Goal: Find specific page/section: Find specific page/section

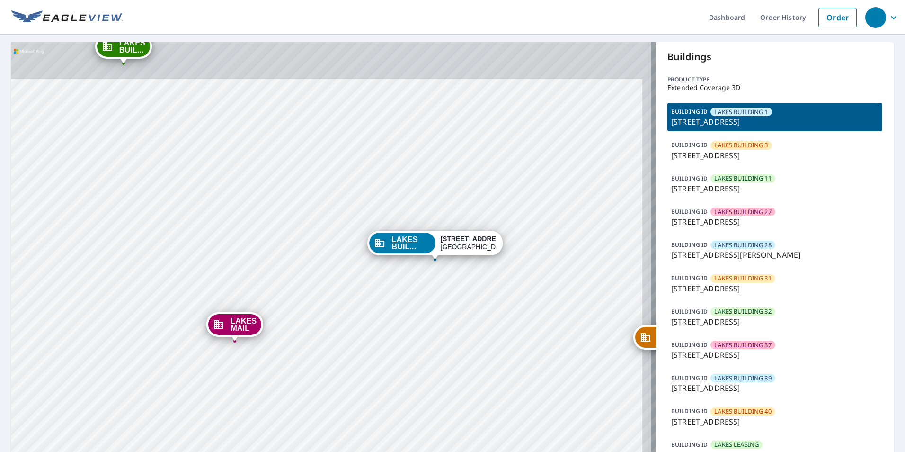
drag, startPoint x: 460, startPoint y: 203, endPoint x: 448, endPoint y: 334, distance: 131.6
click at [435, 334] on div "LAKES BUIL... [STREET_ADDRESS] LAKES BUIL... [STREET_ADDRESS] LAKES BUIL... [ST…" at bounding box center [333, 290] width 645 height 496
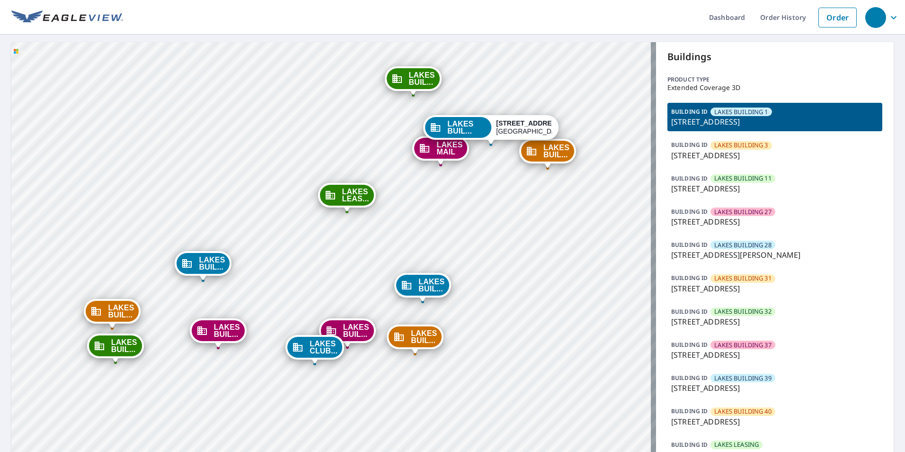
drag, startPoint x: 423, startPoint y: 323, endPoint x: 479, endPoint y: 181, distance: 152.6
click at [435, 181] on div "LAKES BUIL... [STREET_ADDRESS] LAKES BUIL... [STREET_ADDRESS] LAKES BUIL... [ST…" at bounding box center [333, 290] width 645 height 496
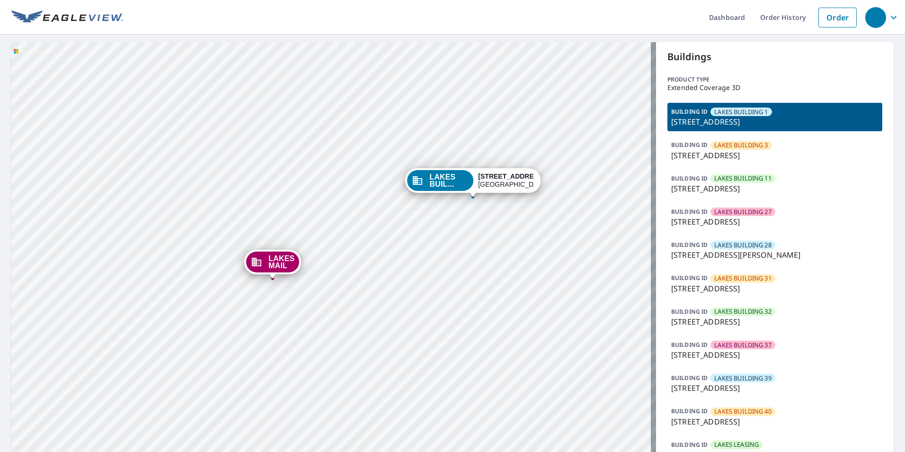
drag, startPoint x: 482, startPoint y: 179, endPoint x: 417, endPoint y: 322, distance: 156.9
click at [417, 322] on div "LAKES BUIL... [STREET_ADDRESS] LAKES BUIL... [STREET_ADDRESS] LAKES BUIL... [ST…" at bounding box center [333, 290] width 645 height 496
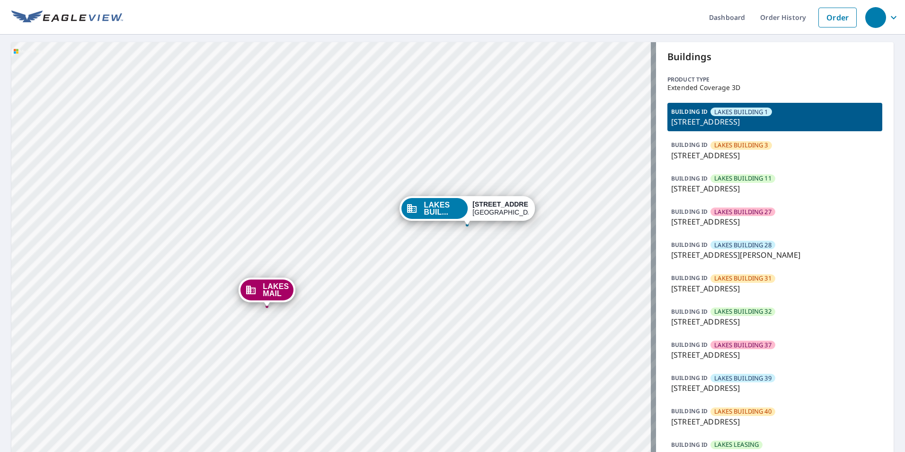
drag, startPoint x: 385, startPoint y: 312, endPoint x: 489, endPoint y: 102, distance: 234.1
click at [435, 102] on div "LAKES BUIL... [STREET_ADDRESS] LAKES BUIL... [STREET_ADDRESS] LAKES BUIL... [ST…" at bounding box center [333, 290] width 645 height 496
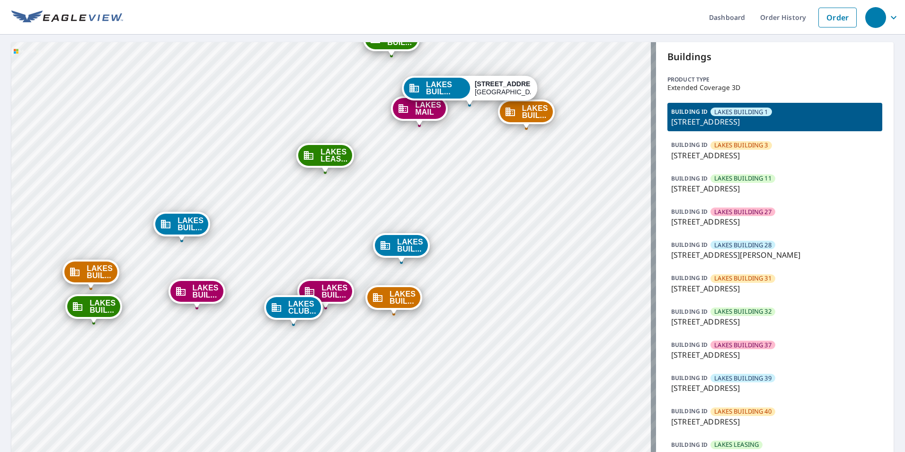
drag, startPoint x: 383, startPoint y: 316, endPoint x: 373, endPoint y: 329, distance: 15.9
click at [373, 329] on div "LAKES BUIL... [STREET_ADDRESS] LAKES BUIL... [STREET_ADDRESS] LAKES BUIL... [ST…" at bounding box center [333, 290] width 645 height 496
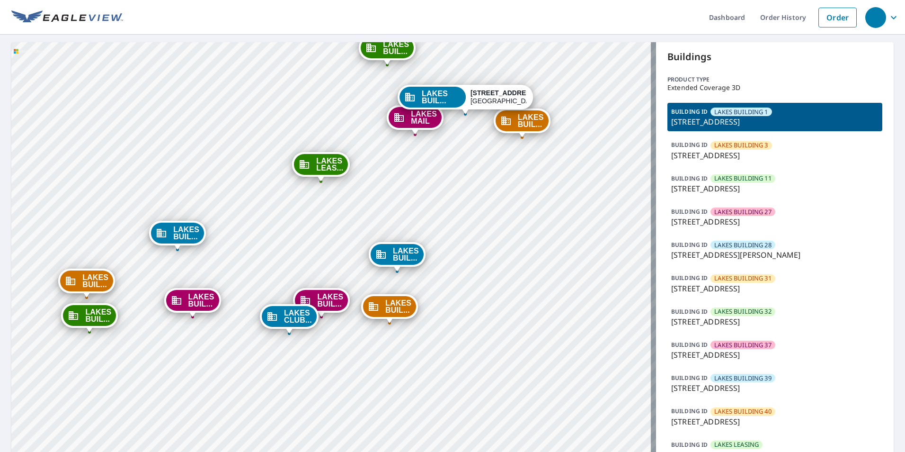
drag, startPoint x: 449, startPoint y: 158, endPoint x: 431, endPoint y: 248, distance: 91.2
click at [431, 248] on div "LAKES BUIL... [STREET_ADDRESS] LAKES BUIL... [STREET_ADDRESS] LAKES BUIL... [ST…" at bounding box center [333, 290] width 645 height 496
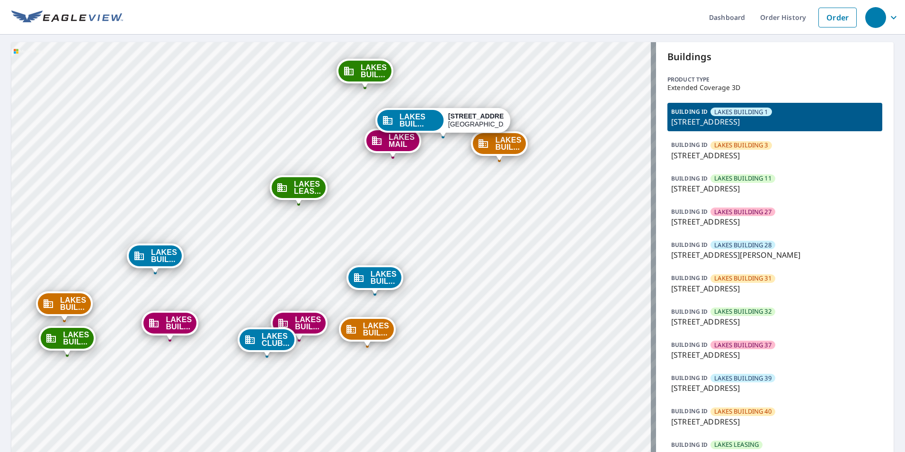
drag, startPoint x: 349, startPoint y: 332, endPoint x: 419, endPoint y: 114, distance: 229.5
click at [419, 114] on div "LAKES BUIL... [STREET_ADDRESS] LAKES BUIL... [STREET_ADDRESS] LAKES BUIL... [ST…" at bounding box center [333, 290] width 645 height 496
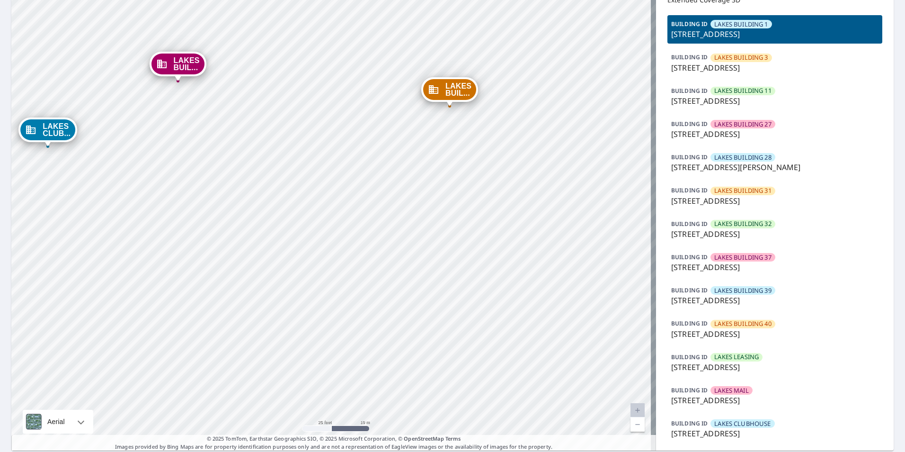
scroll to position [71, 0]
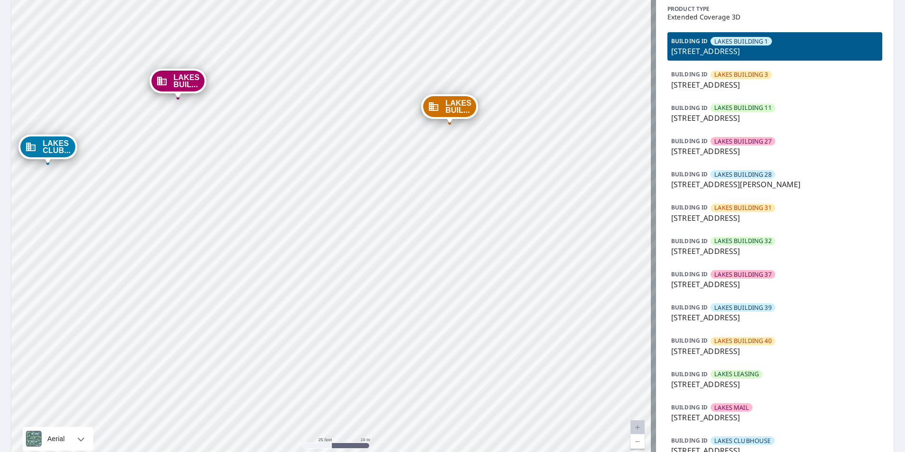
click at [435, 178] on div "BUILDING [GEOGRAPHIC_DATA] [STREET_ADDRESS][PERSON_NAME]" at bounding box center [774, 179] width 215 height 28
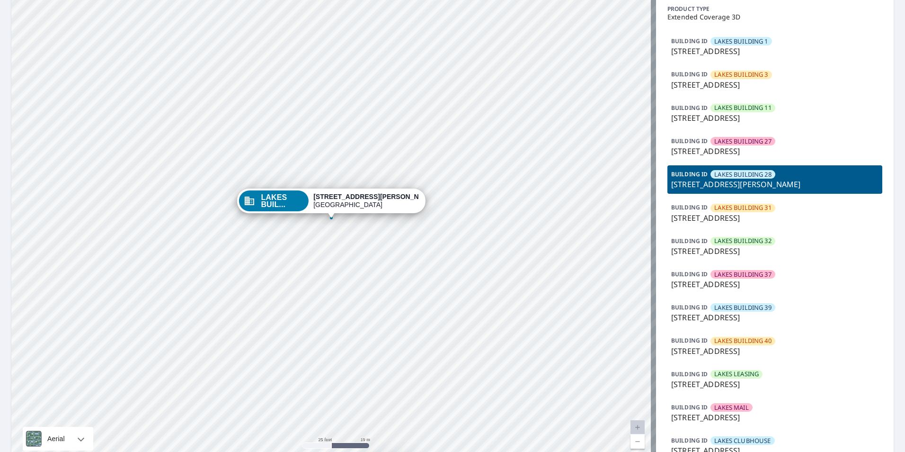
click at [435, 174] on span "LAKES BUILDING 28" at bounding box center [742, 174] width 57 height 9
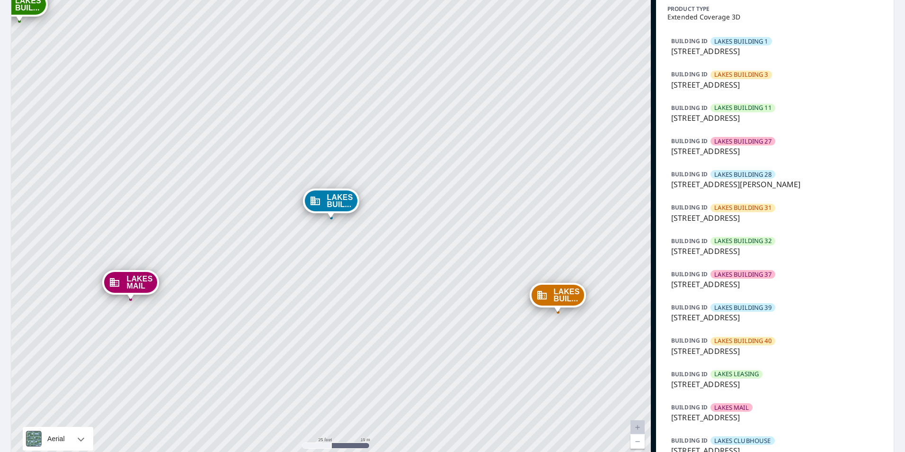
click at [435, 176] on span "LAKES BUILDING 28" at bounding box center [742, 174] width 57 height 9
